Goal: Contribute content: Add original content to the website for others to see

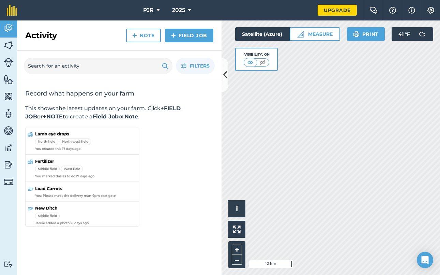
click at [177, 8] on span "2025" at bounding box center [178, 10] width 13 height 8
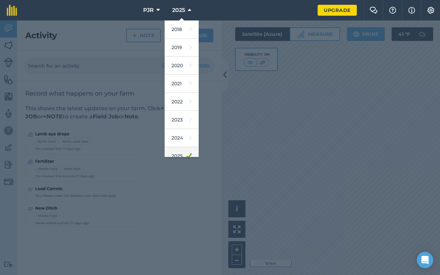
click at [179, 155] on link "2025" at bounding box center [182, 156] width 34 height 18
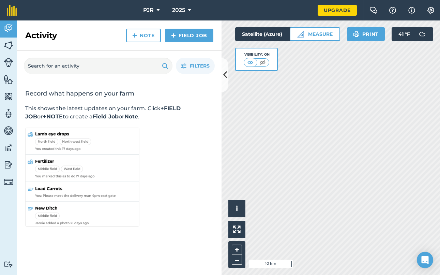
click at [159, 10] on icon at bounding box center [158, 10] width 3 height 8
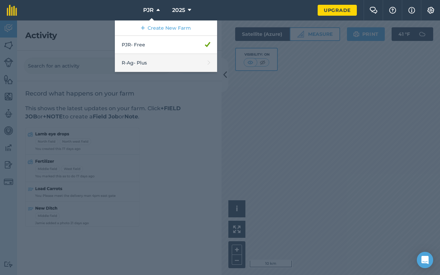
click at [153, 66] on link "R-Ag - Plus" at bounding box center [166, 63] width 102 height 18
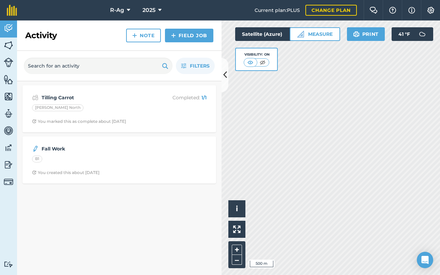
click at [8, 111] on img at bounding box center [9, 113] width 10 height 10
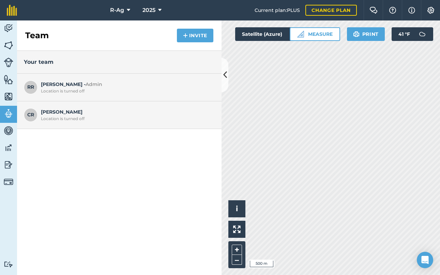
click at [10, 164] on img at bounding box center [9, 165] width 10 height 10
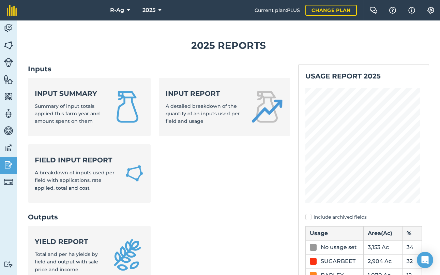
click at [9, 147] on img at bounding box center [9, 148] width 10 height 10
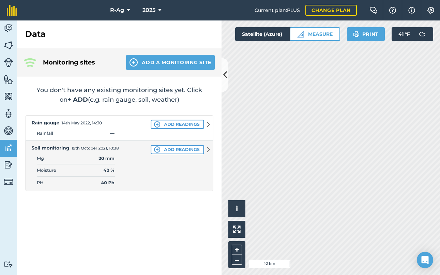
click at [9, 129] on img at bounding box center [9, 130] width 10 height 10
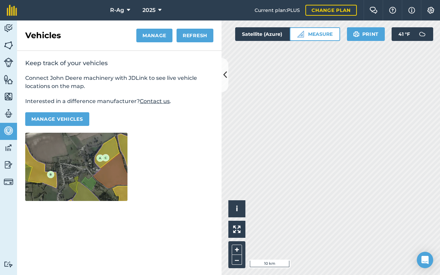
click at [9, 113] on img at bounding box center [9, 113] width 10 height 10
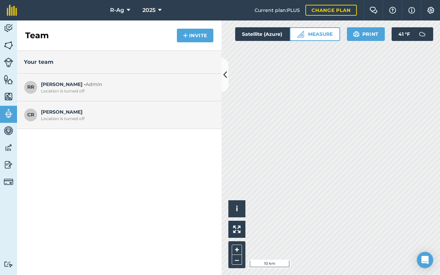
click at [9, 95] on img at bounding box center [9, 96] width 10 height 10
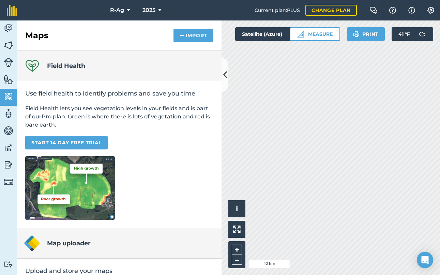
click at [9, 81] on img at bounding box center [9, 79] width 10 height 10
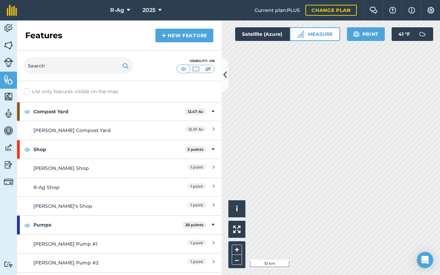
click at [163, 35] on img at bounding box center [164, 35] width 5 height 8
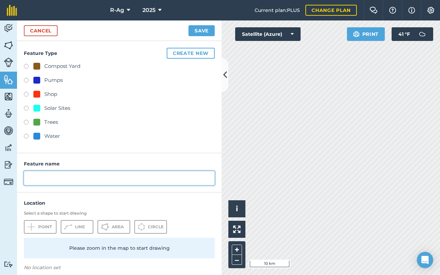
click at [65, 178] on input "text" at bounding box center [119, 178] width 191 height 14
click at [46, 178] on input "Pump Locations" at bounding box center [119, 178] width 191 height 14
click at [28, 179] on input "Pump Out Locations" at bounding box center [119, 178] width 191 height 14
drag, startPoint x: 118, startPoint y: 178, endPoint x: 85, endPoint y: 179, distance: 32.7
click at [85, 179] on input "Mainline Pump Out Locations" at bounding box center [119, 178] width 191 height 14
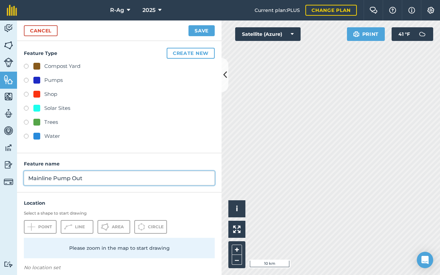
type input "Mainline Pump Out"
click at [202, 30] on button "Save" at bounding box center [202, 30] width 26 height 11
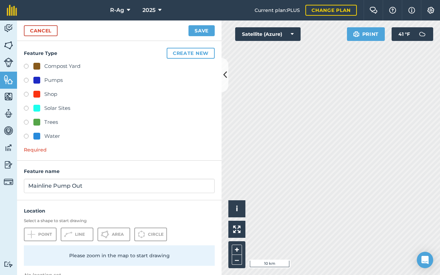
click at [186, 51] on button "Create new" at bounding box center [191, 53] width 48 height 11
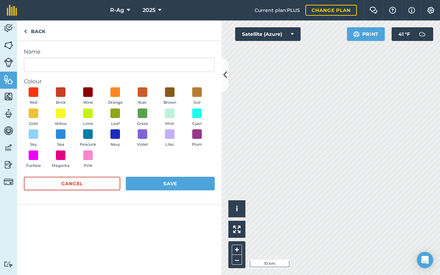
click at [89, 186] on button "Cancel" at bounding box center [72, 184] width 97 height 14
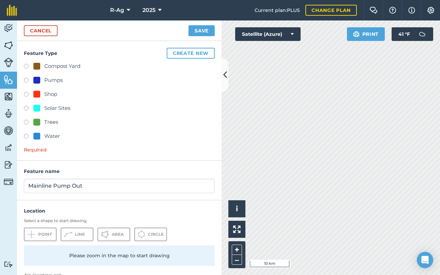
click at [180, 51] on button "Create new" at bounding box center [191, 53] width 48 height 11
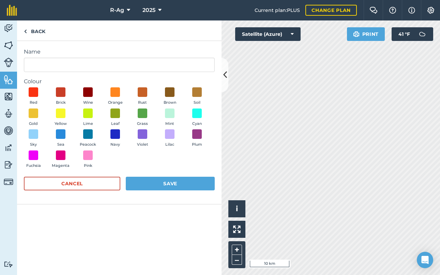
click at [84, 183] on button "Cancel" at bounding box center [72, 184] width 97 height 14
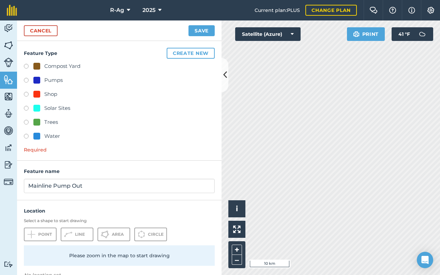
click at [174, 53] on button "Create new" at bounding box center [191, 53] width 48 height 11
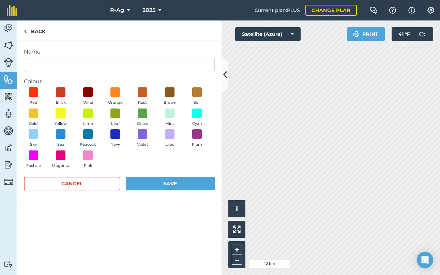
click at [61, 114] on span at bounding box center [61, 113] width 11 height 11
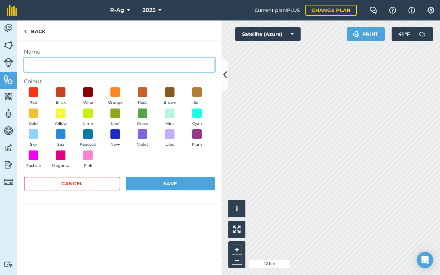
click at [47, 64] on input "Name" at bounding box center [119, 65] width 191 height 14
type input "Mainline Pump Out"
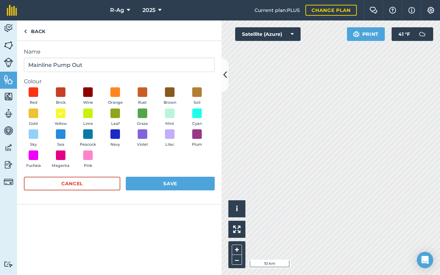
click at [165, 183] on button "Save" at bounding box center [170, 184] width 89 height 14
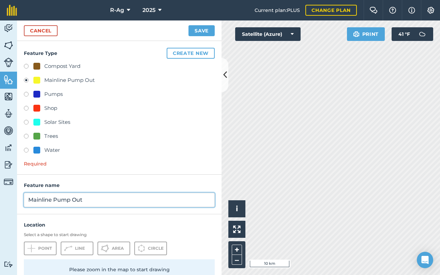
drag, startPoint x: 87, startPoint y: 200, endPoint x: 28, endPoint y: 199, distance: 59.7
click at [28, 199] on input "Mainline Pump Out" at bounding box center [119, 200] width 191 height 14
click at [87, 199] on input "Mainline Pump Out" at bounding box center [119, 200] width 191 height 14
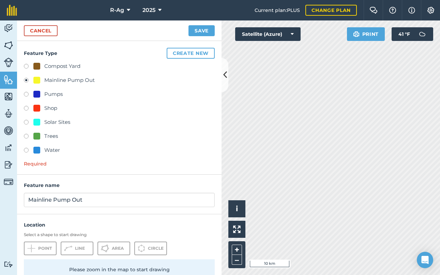
click at [94, 218] on div "Location Select a shape to start drawing Point Line Area Circle Please zoom in …" at bounding box center [119, 265] width 205 height 102
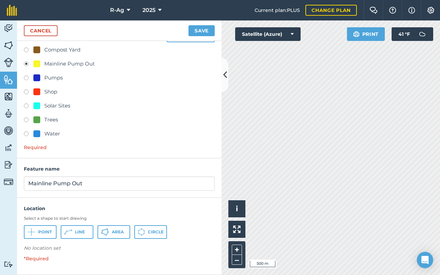
scroll to position [16, 0]
click at [47, 63] on div "Mainline Pump Out" at bounding box center [69, 64] width 50 height 8
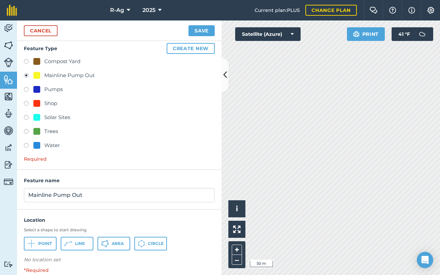
scroll to position [0, 0]
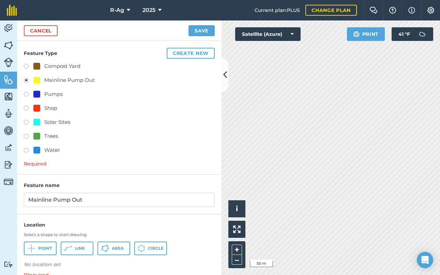
click at [33, 247] on icon at bounding box center [31, 248] width 8 height 8
click at [34, 246] on icon at bounding box center [31, 248] width 8 height 8
click at [34, 247] on icon at bounding box center [31, 248] width 8 height 8
click at [33, 246] on icon at bounding box center [31, 248] width 8 height 8
click at [31, 249] on icon at bounding box center [31, 248] width 8 height 8
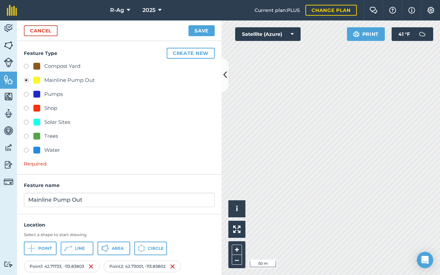
click at [320, 274] on html "R-Ag 2025 Current plan : PLUS Change plan Farm Chat Help Info Settings R-Ag - 2…" at bounding box center [220, 137] width 440 height 275
click at [35, 249] on button "Point" at bounding box center [40, 248] width 33 height 14
click at [41, 248] on span "Point" at bounding box center [45, 248] width 14 height 5
click at [31, 246] on icon at bounding box center [31, 248] width 8 height 8
click at [32, 249] on icon at bounding box center [32, 249] width 1 height 1
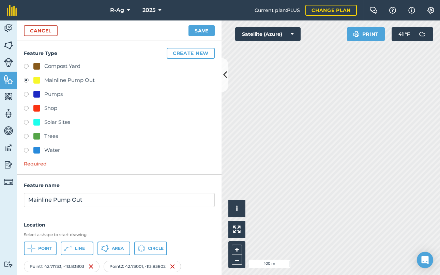
click at [33, 248] on icon at bounding box center [31, 248] width 8 height 8
click at [36, 246] on button "Point" at bounding box center [40, 248] width 33 height 14
click at [32, 249] on icon at bounding box center [32, 249] width 1 height 1
click at [32, 246] on icon at bounding box center [31, 248] width 8 height 8
click at [195, 95] on div "Activity Fields Livestock Features Maps Team Vehicles Data Reporting Billing Tu…" at bounding box center [220, 147] width 440 height 254
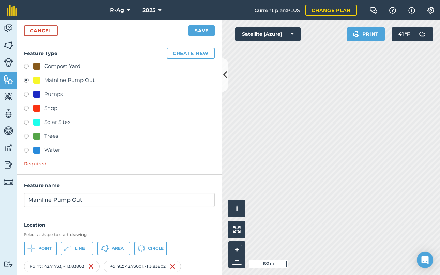
click at [35, 245] on button "Point" at bounding box center [40, 248] width 33 height 14
click at [35, 247] on icon at bounding box center [31, 248] width 8 height 8
click at [33, 249] on icon at bounding box center [31, 248] width 8 height 8
click at [197, 28] on button "Save" at bounding box center [202, 30] width 26 height 11
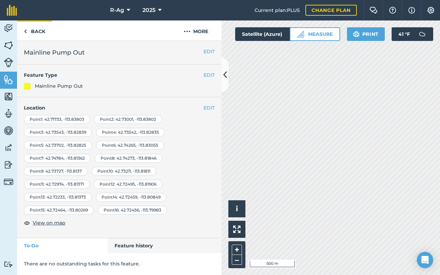
click at [29, 32] on link "Back" at bounding box center [34, 30] width 35 height 20
click at [33, 30] on link "Back" at bounding box center [34, 30] width 35 height 20
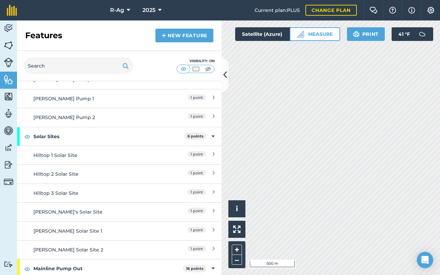
scroll to position [502, 0]
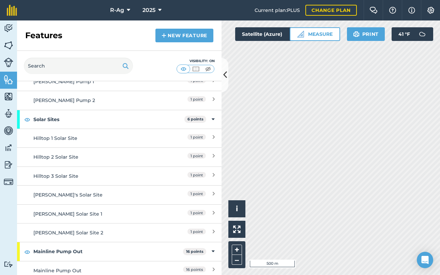
click at [101, 267] on div "Mainline Pump Out" at bounding box center [93, 271] width 121 height 8
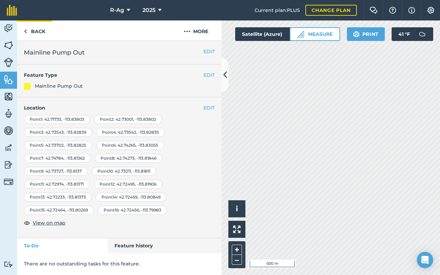
click at [28, 31] on link "Back" at bounding box center [34, 30] width 35 height 20
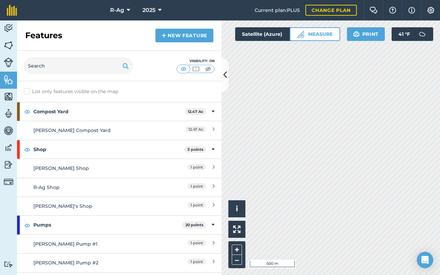
click at [164, 34] on img at bounding box center [164, 35] width 5 height 8
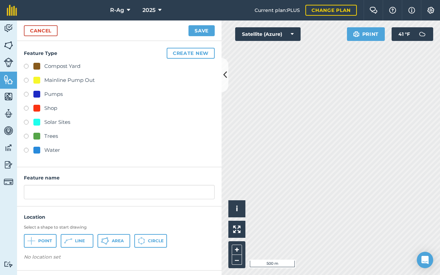
click at [27, 80] on label at bounding box center [29, 81] width 10 height 7
radio input "true"
type input "Mainline Pump Out 2"
click at [39, 31] on link "Cancel" at bounding box center [41, 30] width 34 height 11
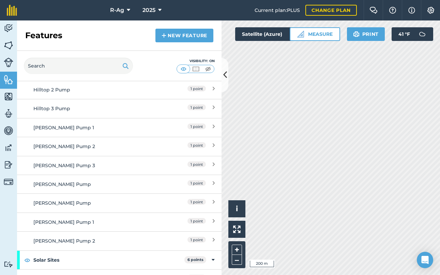
scroll to position [502, 0]
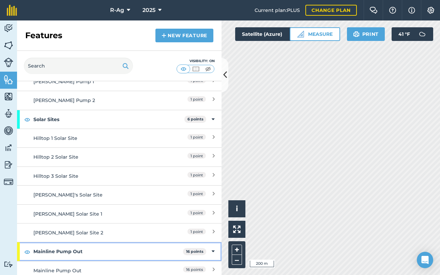
click at [83, 250] on strong "Mainline Pump Out" at bounding box center [108, 251] width 150 height 18
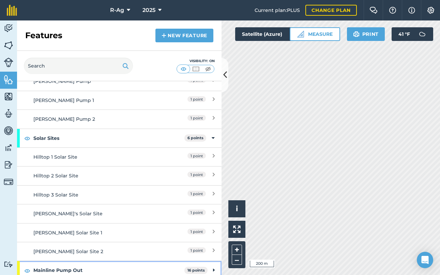
click at [26, 267] on img at bounding box center [27, 270] width 6 height 8
click at [26, 266] on img at bounding box center [27, 270] width 6 height 8
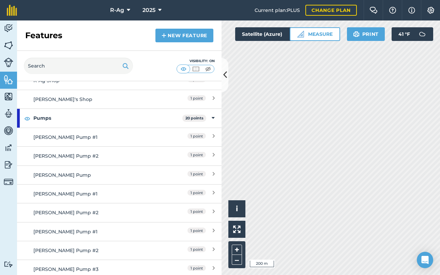
scroll to position [0, 0]
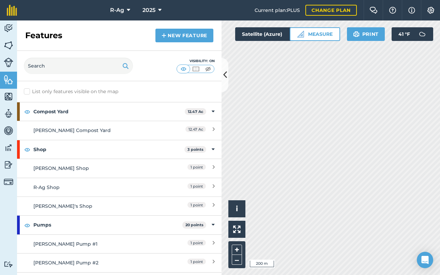
click at [39, 36] on h2 "Features" at bounding box center [43, 35] width 37 height 11
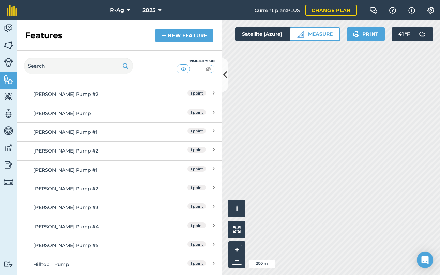
scroll to position [484, 0]
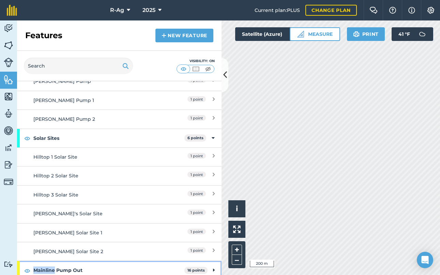
click at [99, 262] on strong "Mainline Pump Out" at bounding box center [108, 270] width 151 height 18
drag, startPoint x: 100, startPoint y: 265, endPoint x: 94, endPoint y: 265, distance: 5.8
click at [94, 265] on strong "Mainline Pump Out" at bounding box center [108, 270] width 150 height 18
click at [95, 264] on strong "Mainline Pump Out" at bounding box center [108, 270] width 151 height 18
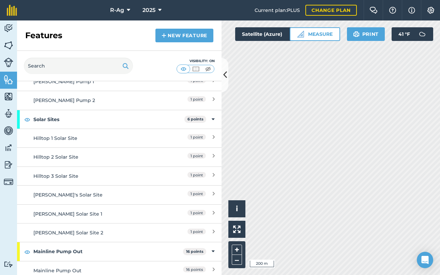
click at [95, 267] on div "Mainline Pump Out" at bounding box center [93, 271] width 121 height 8
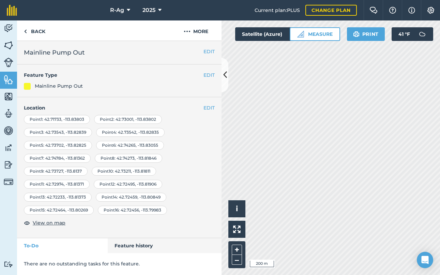
click at [209, 75] on button "EDIT" at bounding box center [209, 75] width 11 height 8
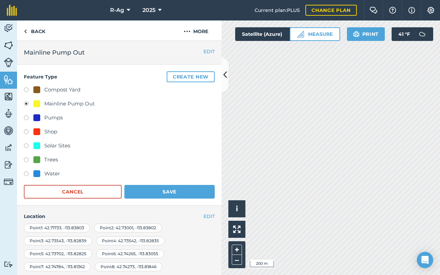
click at [84, 104] on div "Mainline Pump Out" at bounding box center [69, 104] width 50 height 8
click at [87, 52] on h2 "Mainline Pump Out" at bounding box center [119, 53] width 191 height 10
click at [204, 50] on button "EDIT" at bounding box center [209, 52] width 11 height 8
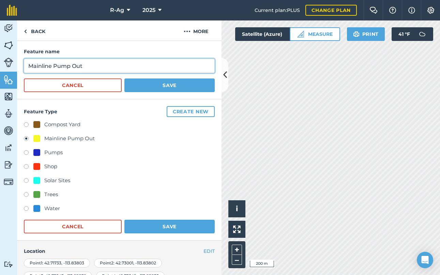
click at [83, 68] on input "Mainline Pump Out" at bounding box center [119, 66] width 191 height 14
type input "Mainline"
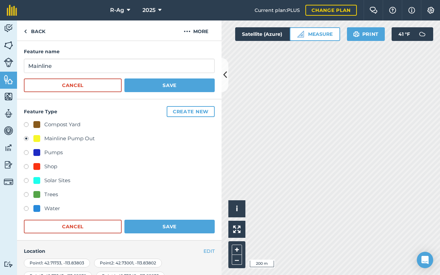
click at [155, 83] on button "Save" at bounding box center [169, 85] width 90 height 14
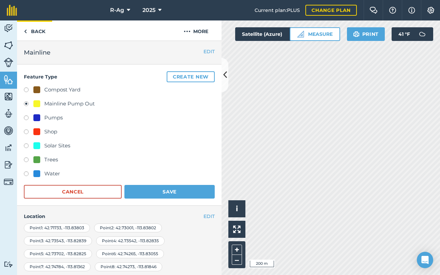
click at [25, 30] on img at bounding box center [25, 31] width 3 height 8
